Goal: Transaction & Acquisition: Purchase product/service

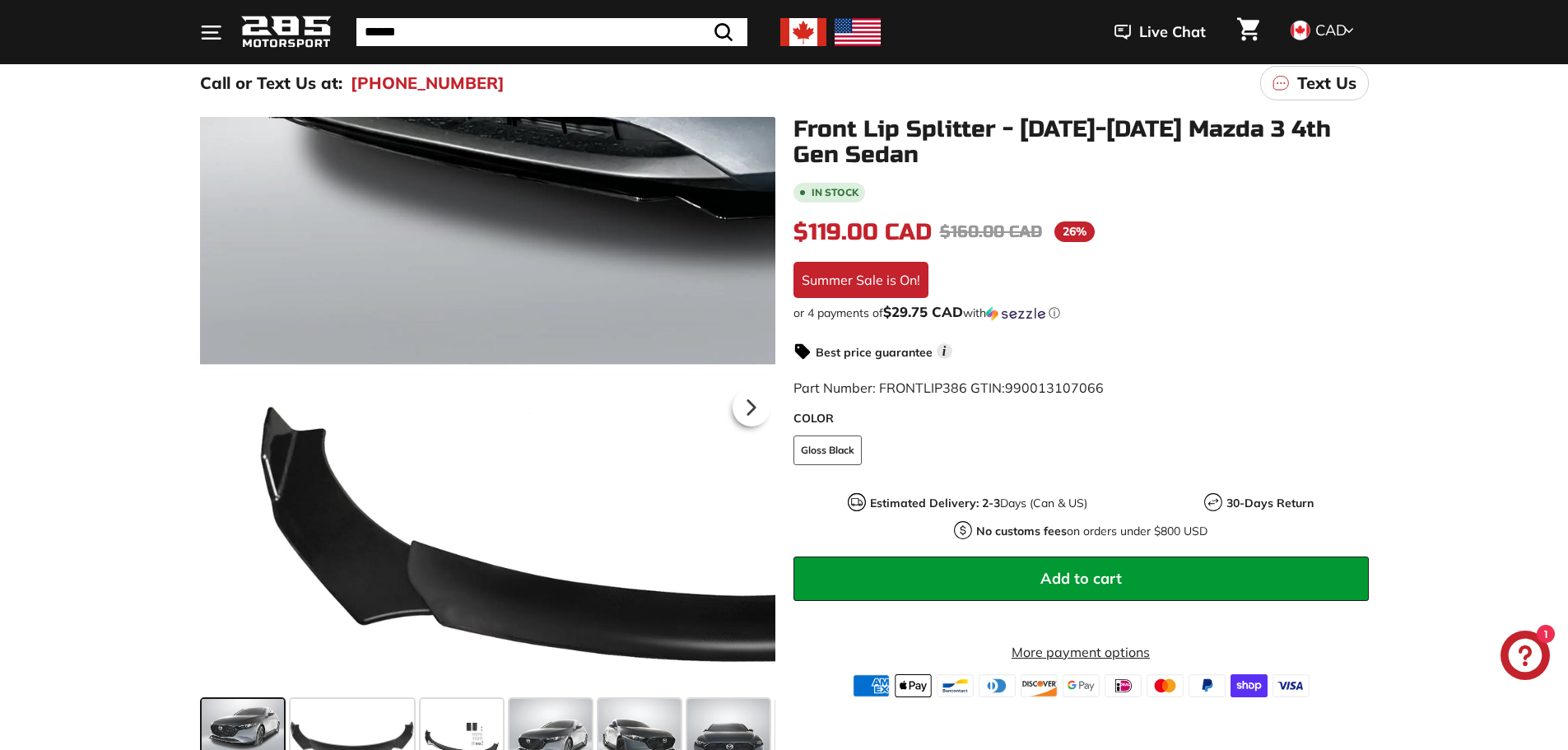
scroll to position [247, 0]
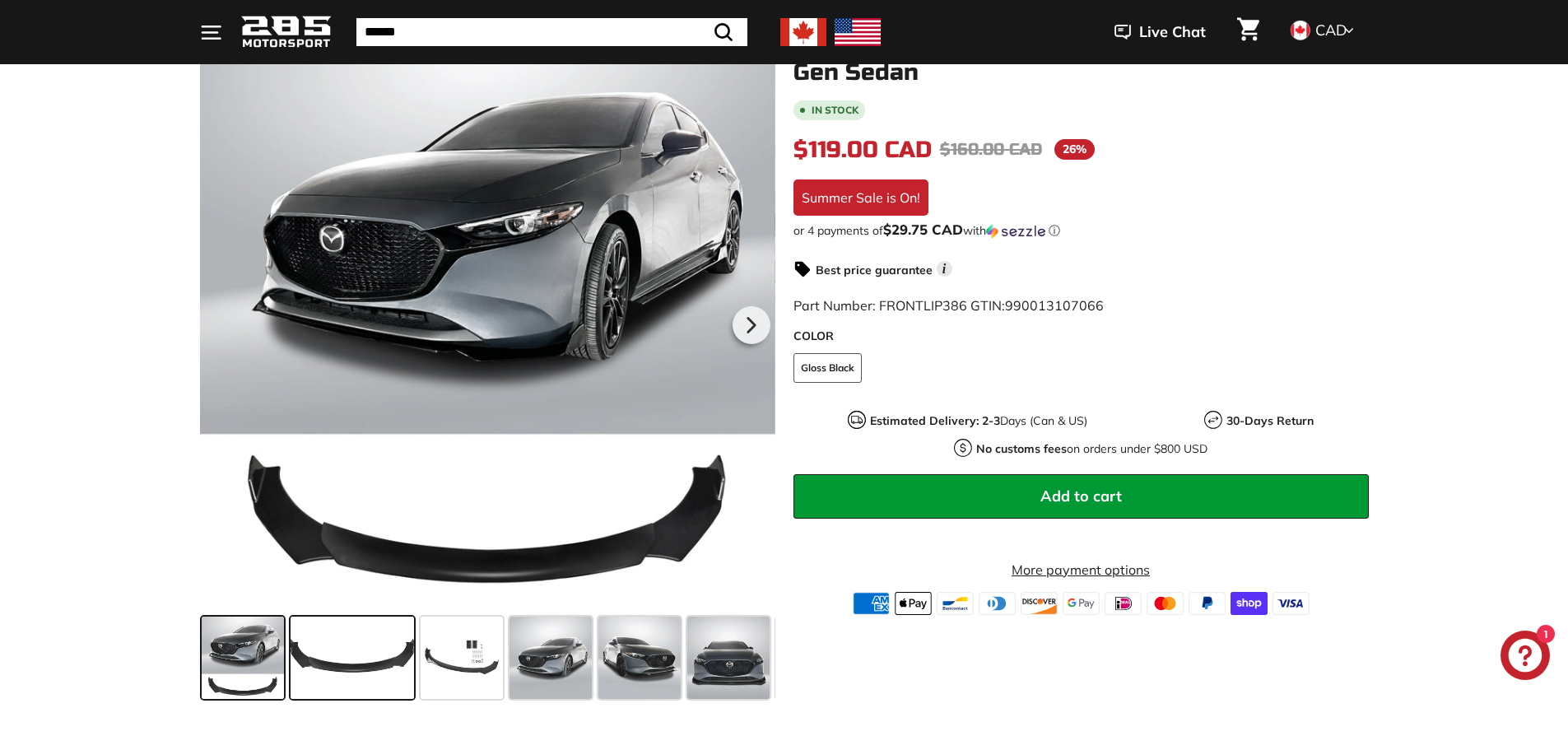
drag, startPoint x: 365, startPoint y: 669, endPoint x: 397, endPoint y: 663, distance: 32.6
click at [368, 669] on span at bounding box center [352, 658] width 124 height 83
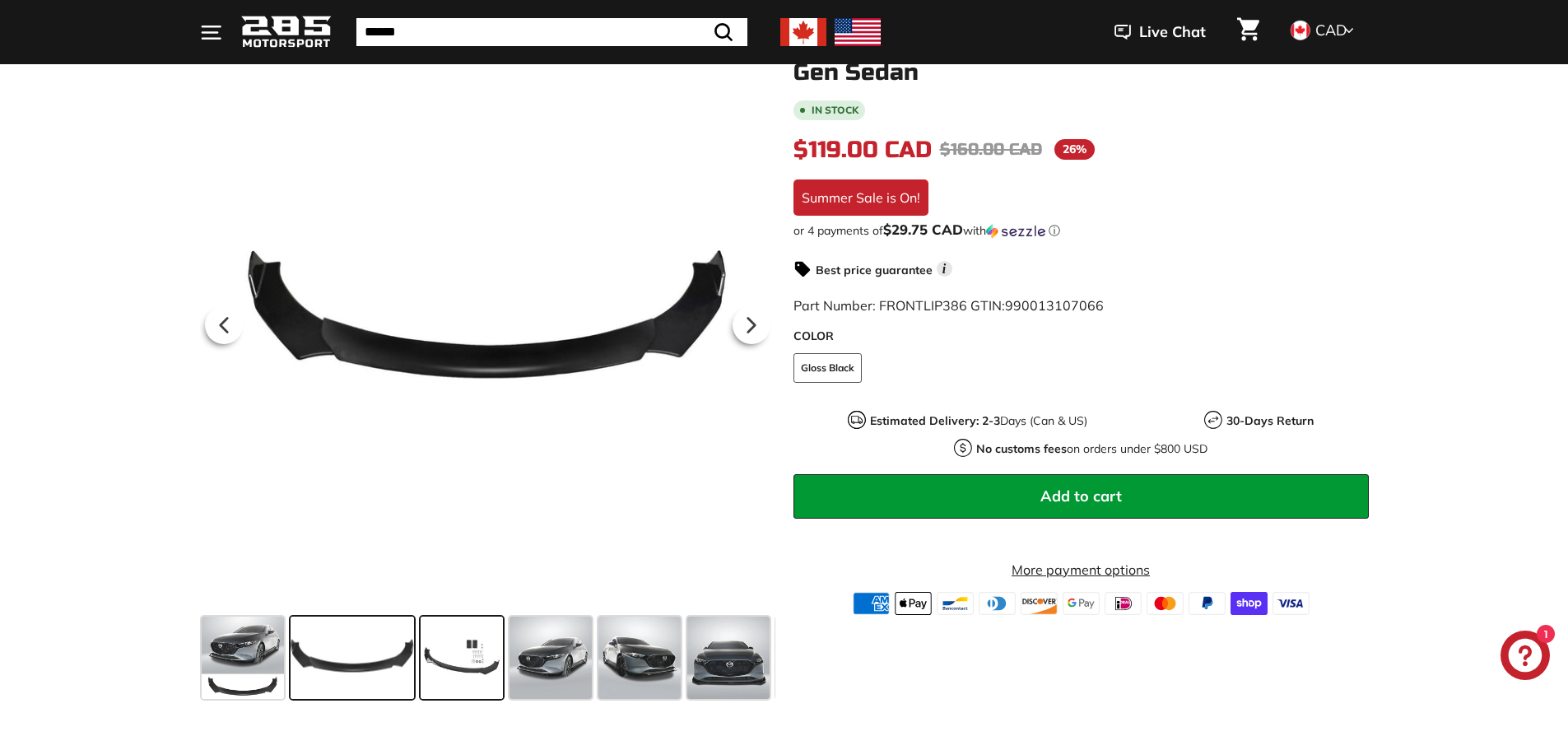
click at [470, 656] on span at bounding box center [462, 658] width 83 height 83
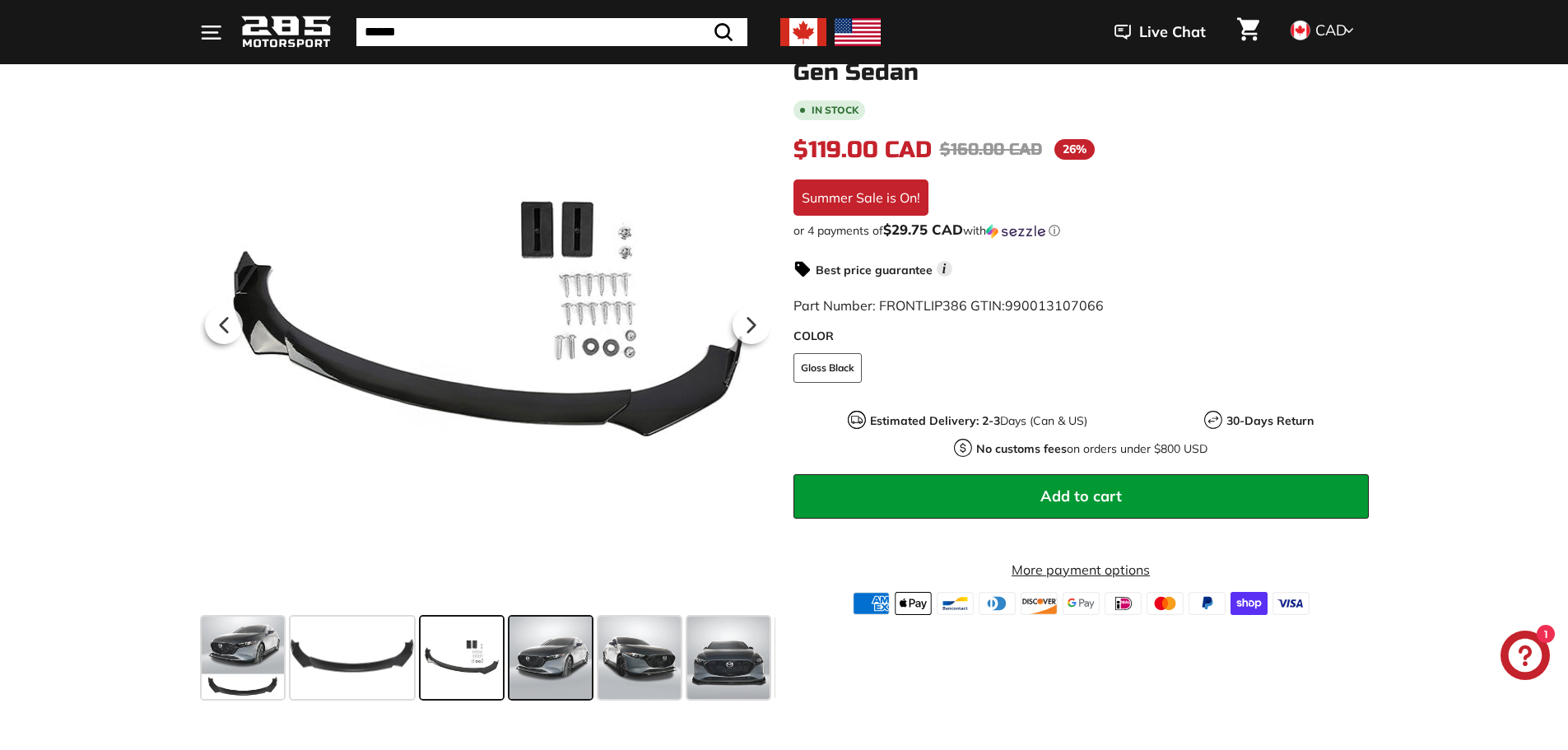
click at [560, 666] on span at bounding box center [550, 658] width 83 height 83
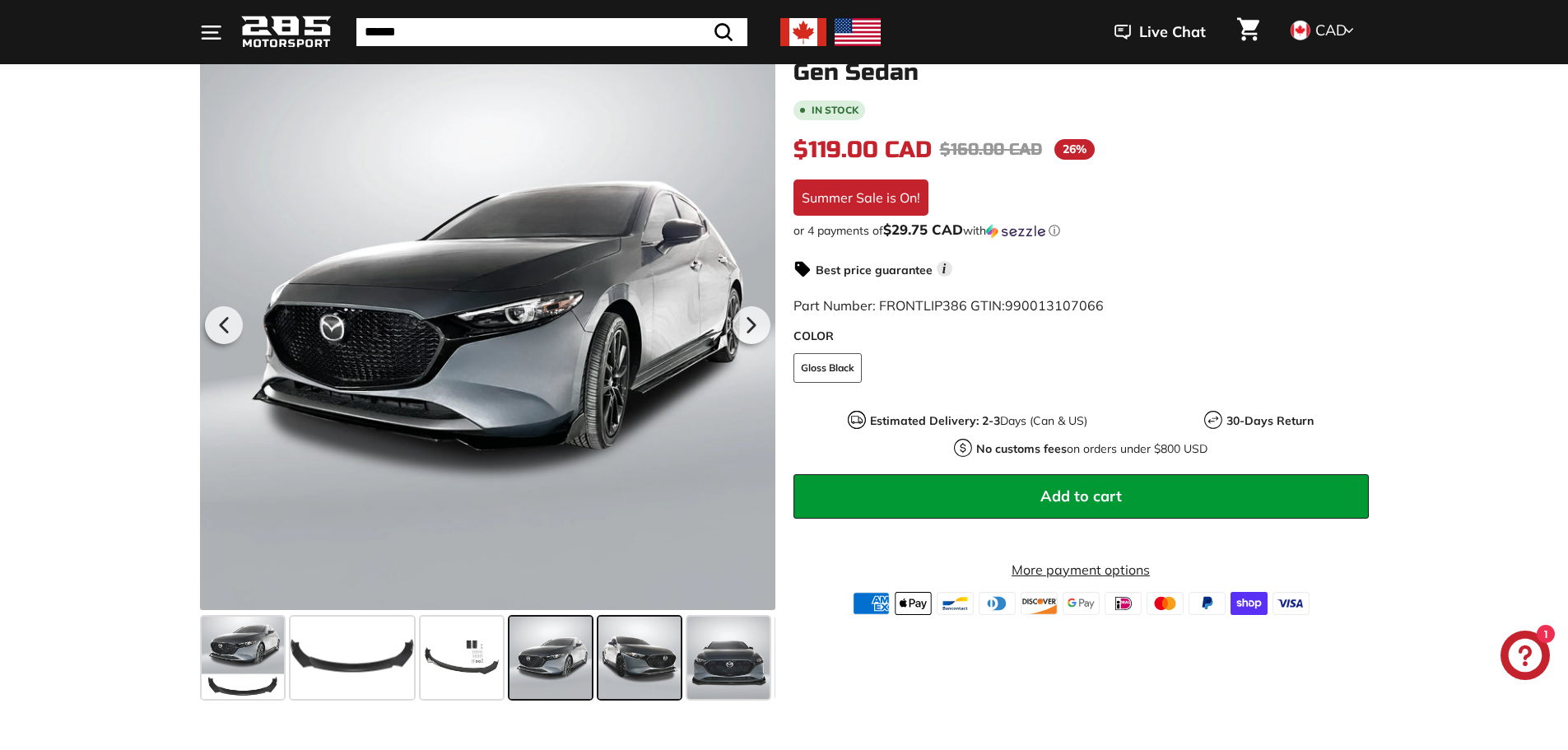
click at [671, 669] on span at bounding box center [639, 658] width 83 height 83
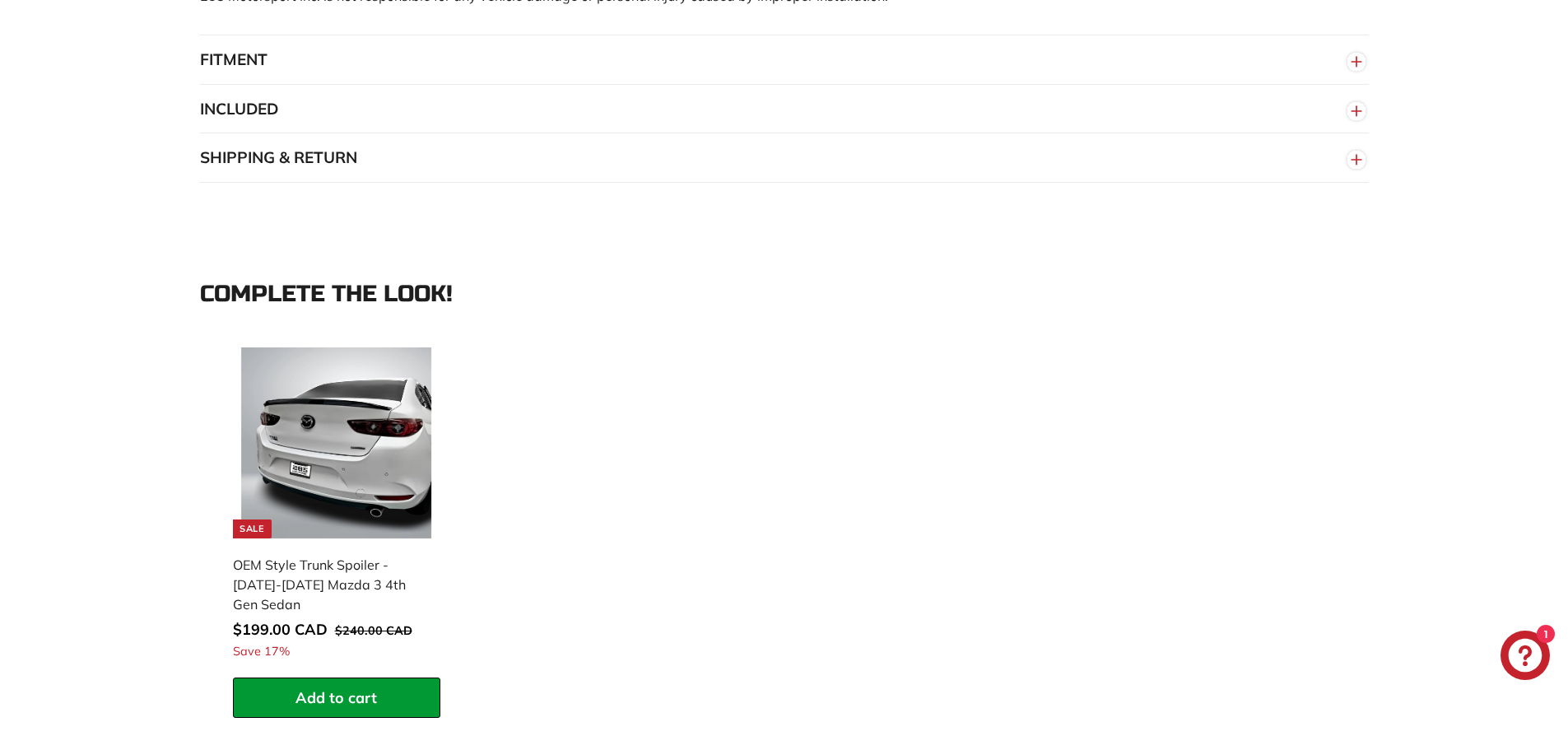
scroll to position [1647, 0]
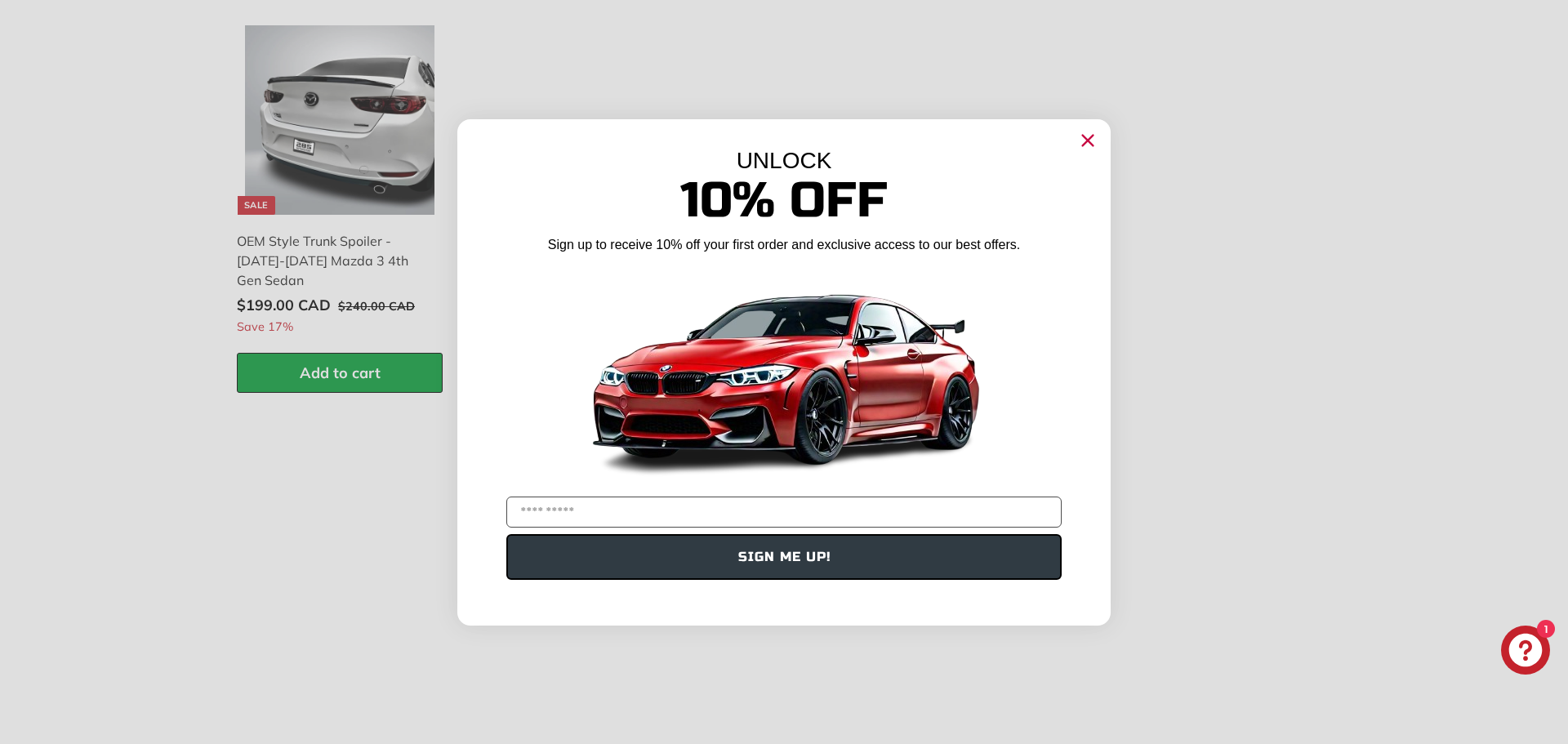
click at [1097, 138] on circle "Close dialog" at bounding box center [1087, 139] width 25 height 25
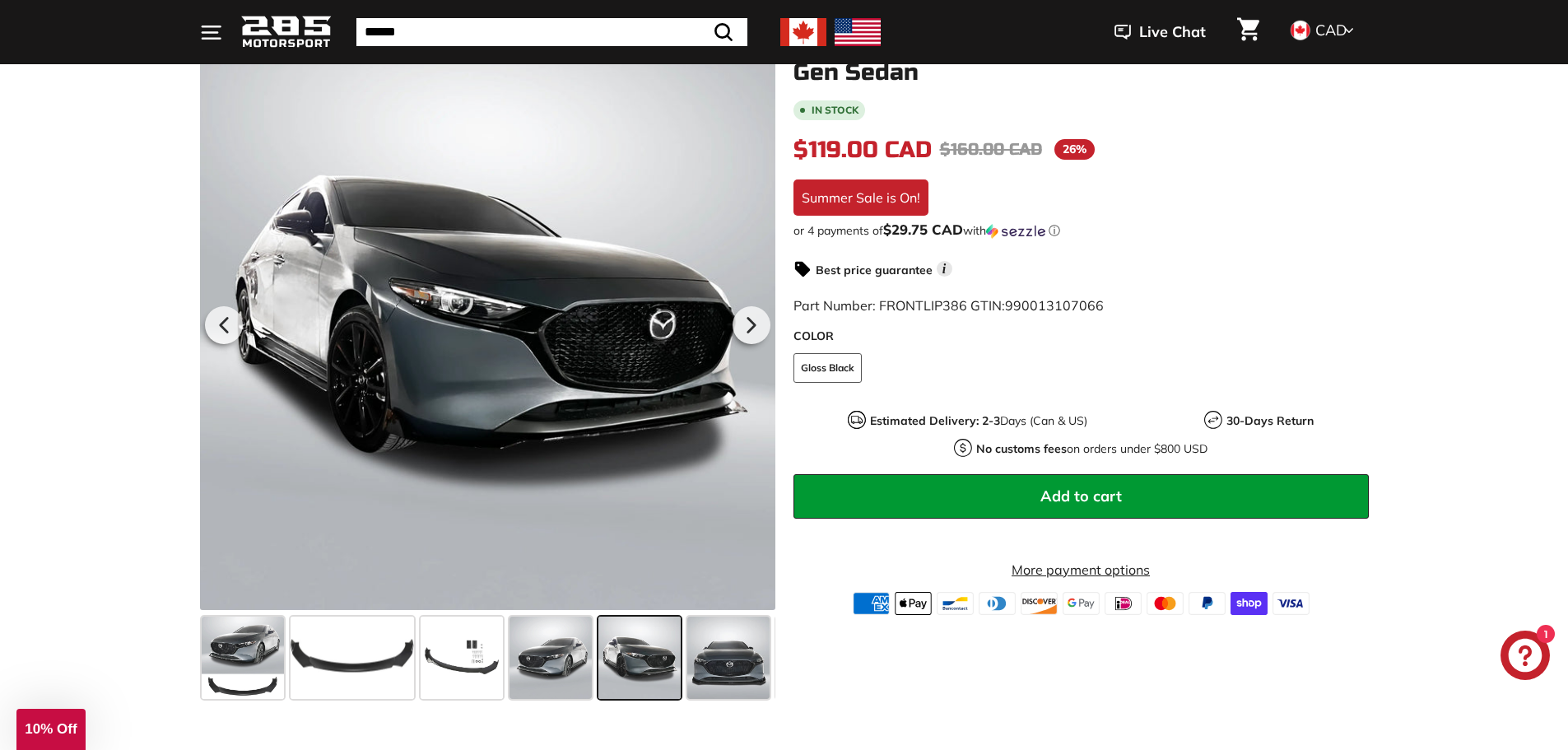
scroll to position [0, 0]
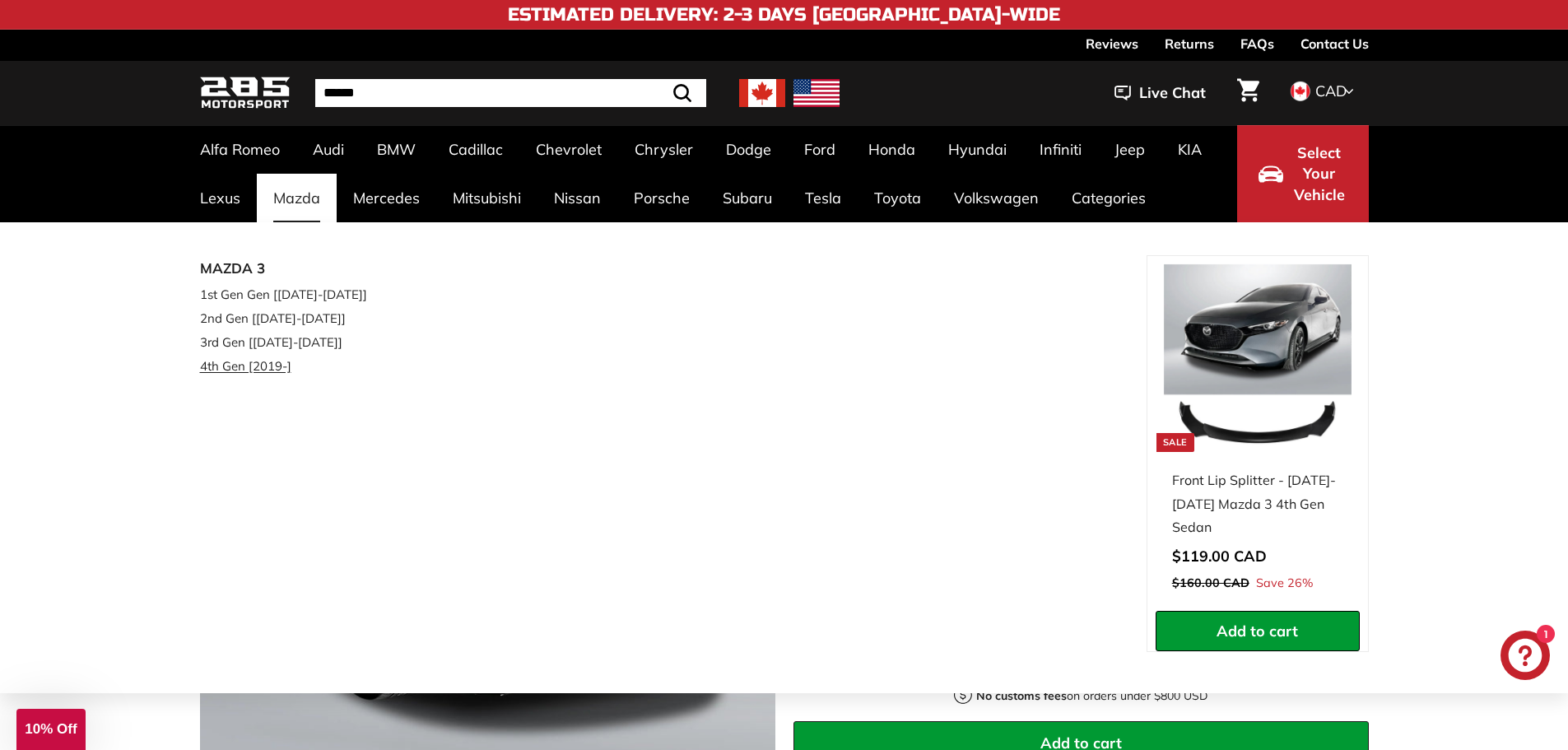
click at [229, 367] on link "4th Gen [2019-]" at bounding box center [297, 366] width 195 height 24
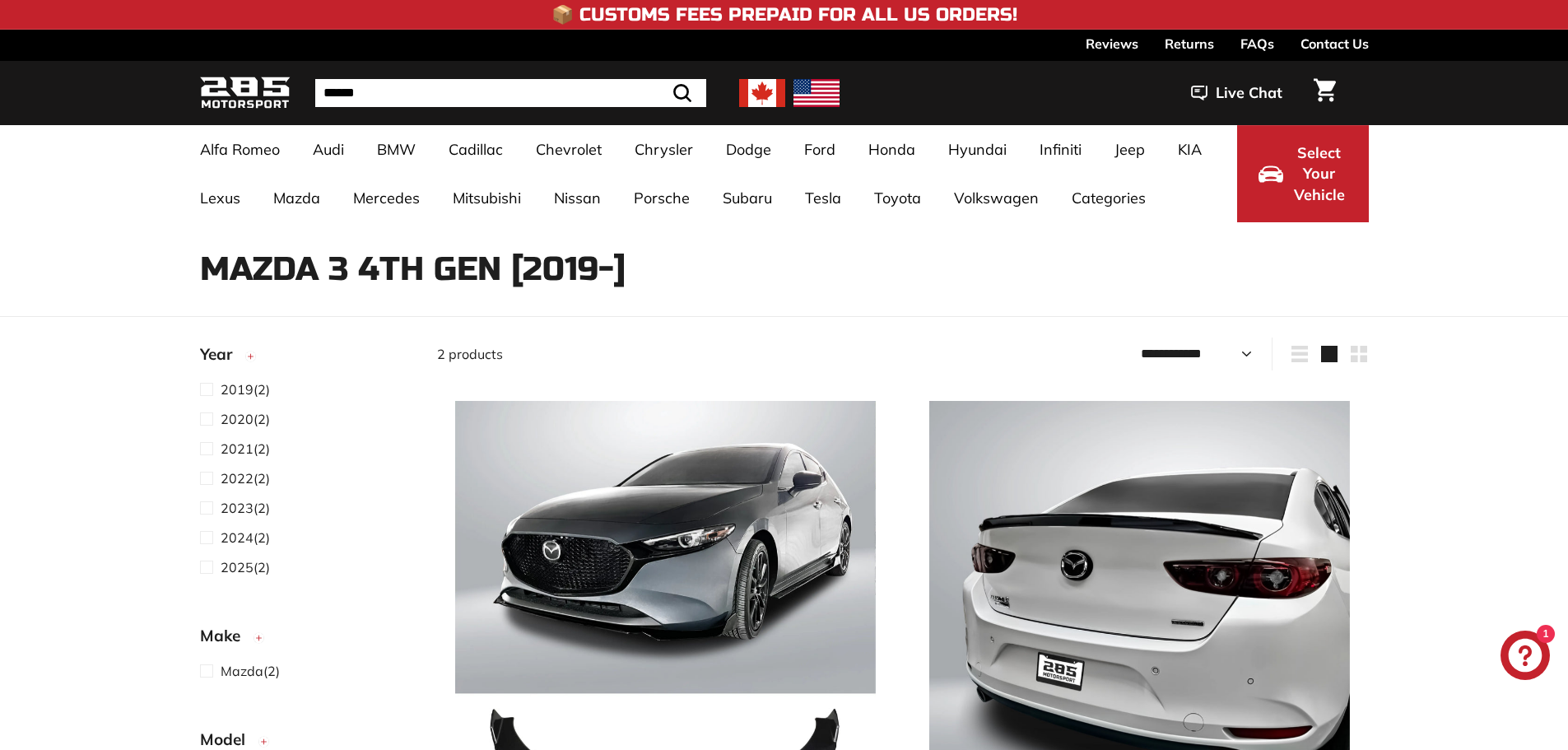
select select "**********"
